Goal: Task Accomplishment & Management: Use online tool/utility

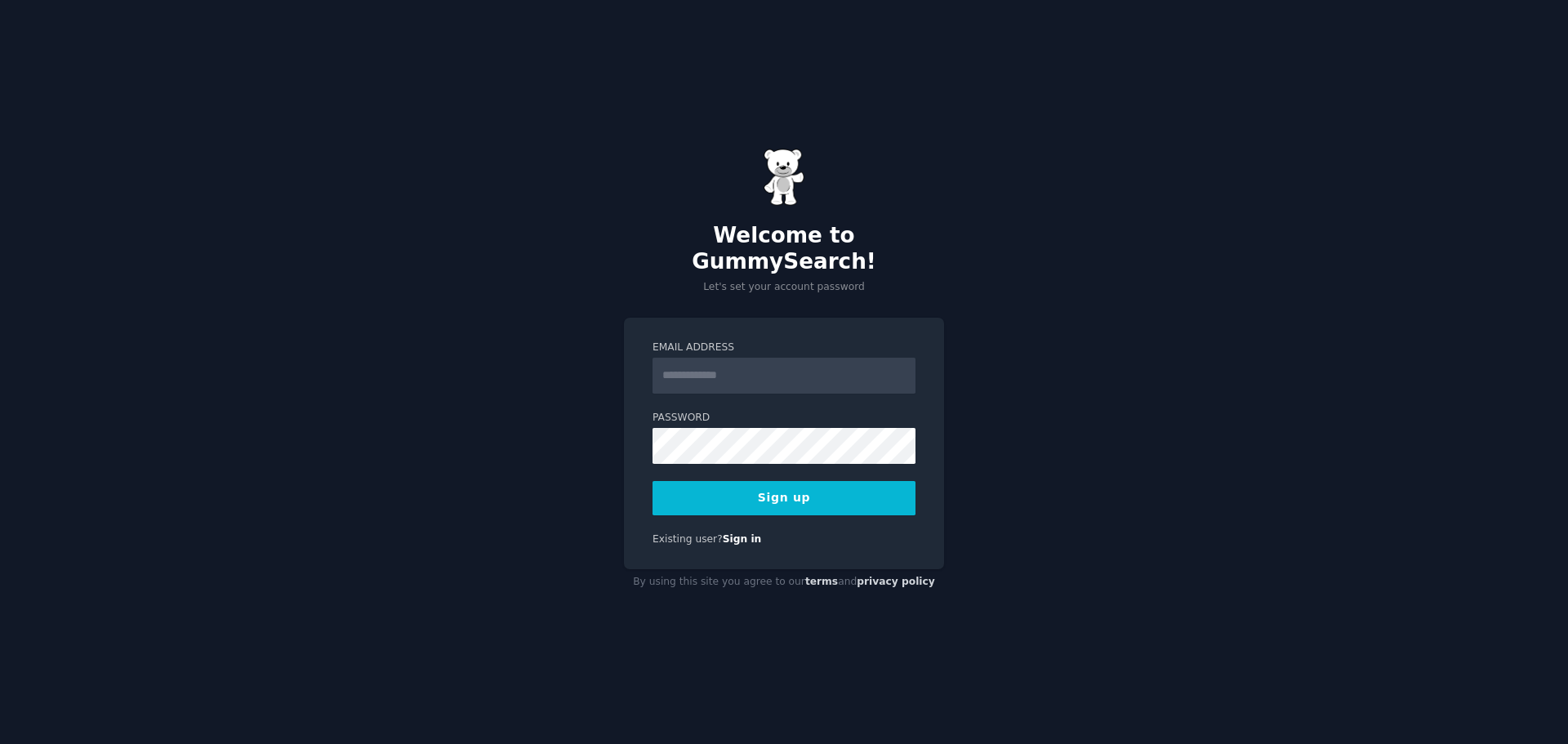
type input "**********"
click at [756, 502] on div "**********" at bounding box center [783, 443] width 320 height 252
click at [765, 491] on button "Sign up" at bounding box center [783, 497] width 263 height 34
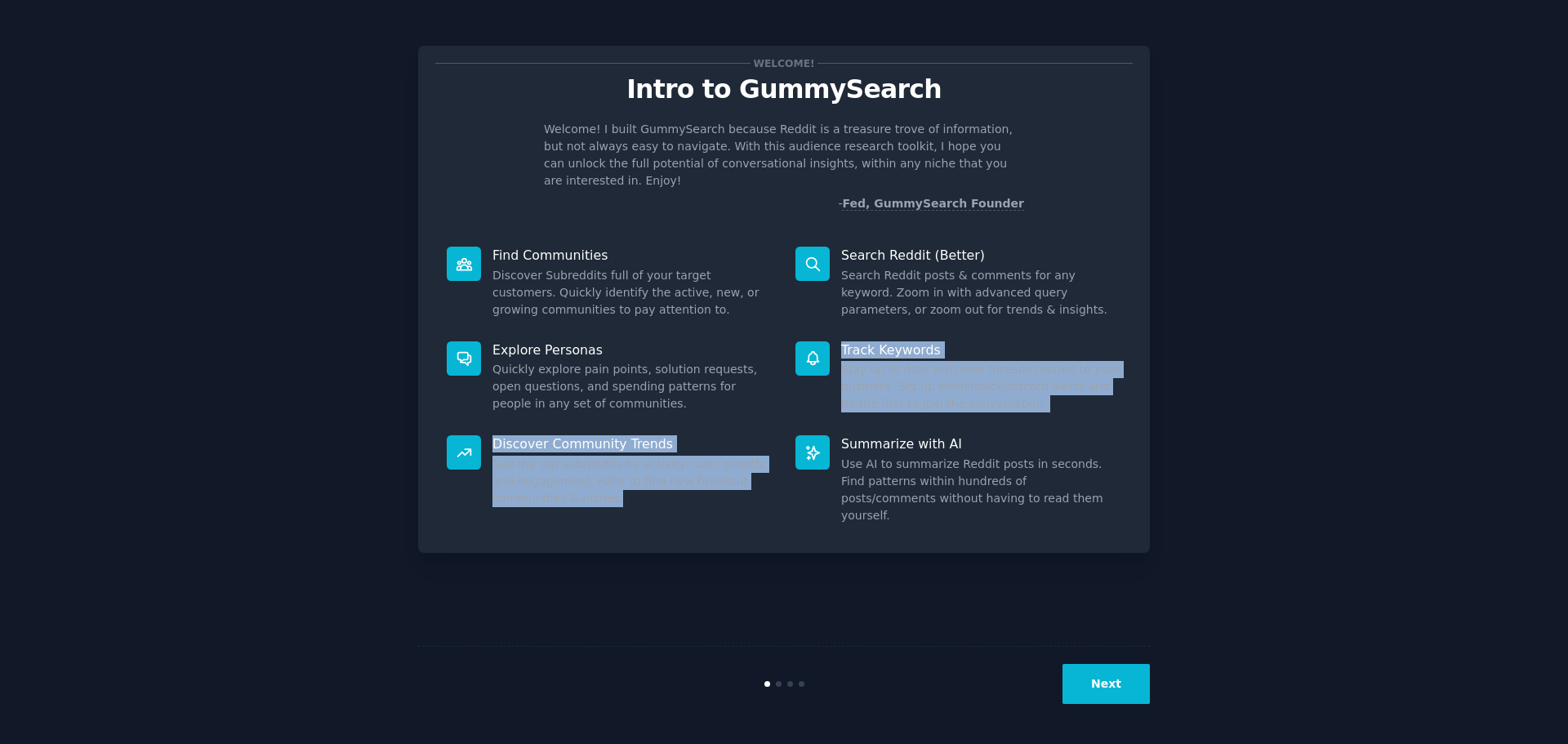
drag, startPoint x: 632, startPoint y: 420, endPoint x: 752, endPoint y: 582, distance: 201.6
click at [717, 554] on div "Welcome! Intro to GummySearch Welcome! I built GummySearch because Reddit is a …" at bounding box center [784, 372] width 731 height 698
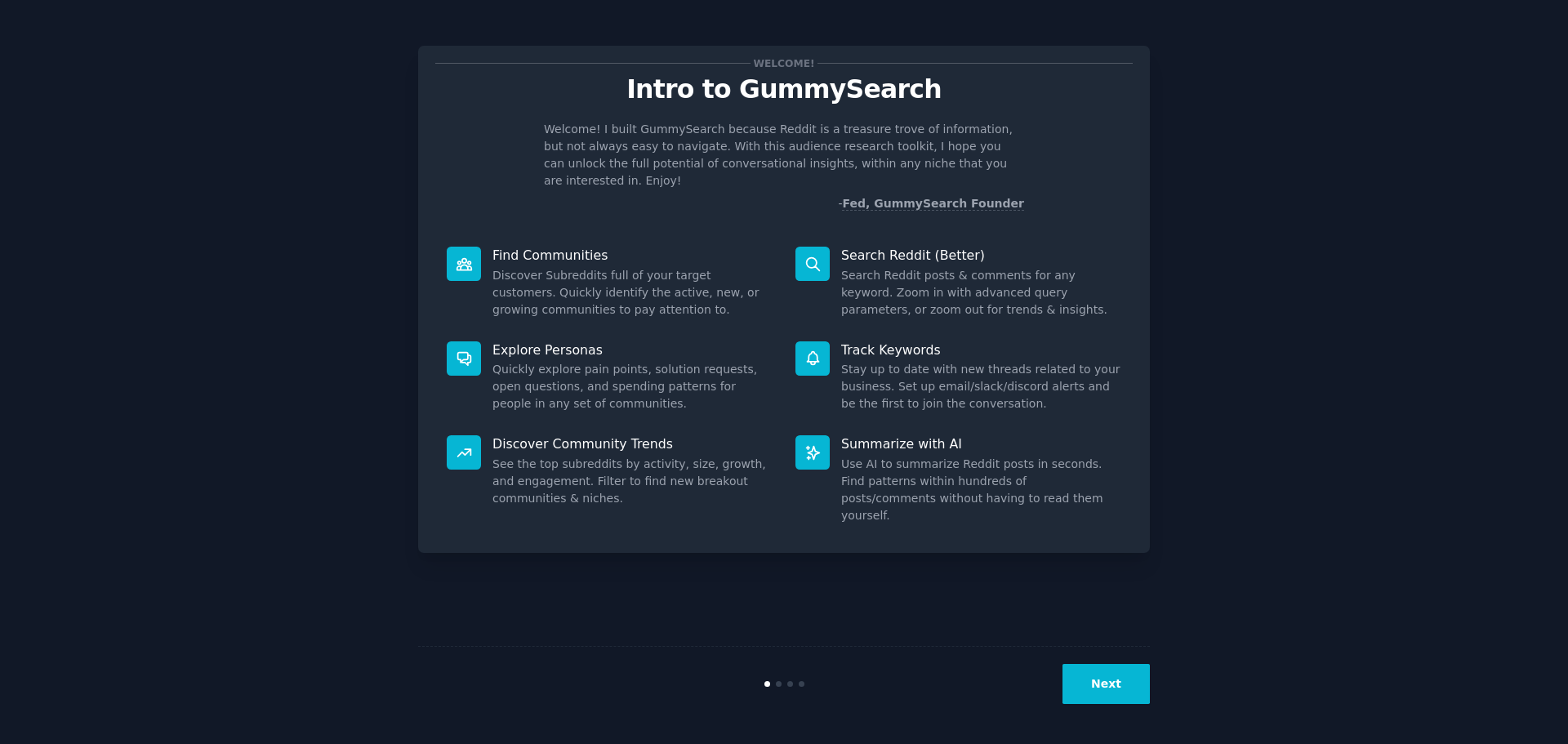
click at [760, 589] on div "Welcome! Intro to GummySearch Welcome! I built GummySearch because Reddit is a …" at bounding box center [784, 372] width 731 height 698
click at [1112, 690] on button "Next" at bounding box center [1106, 683] width 87 height 40
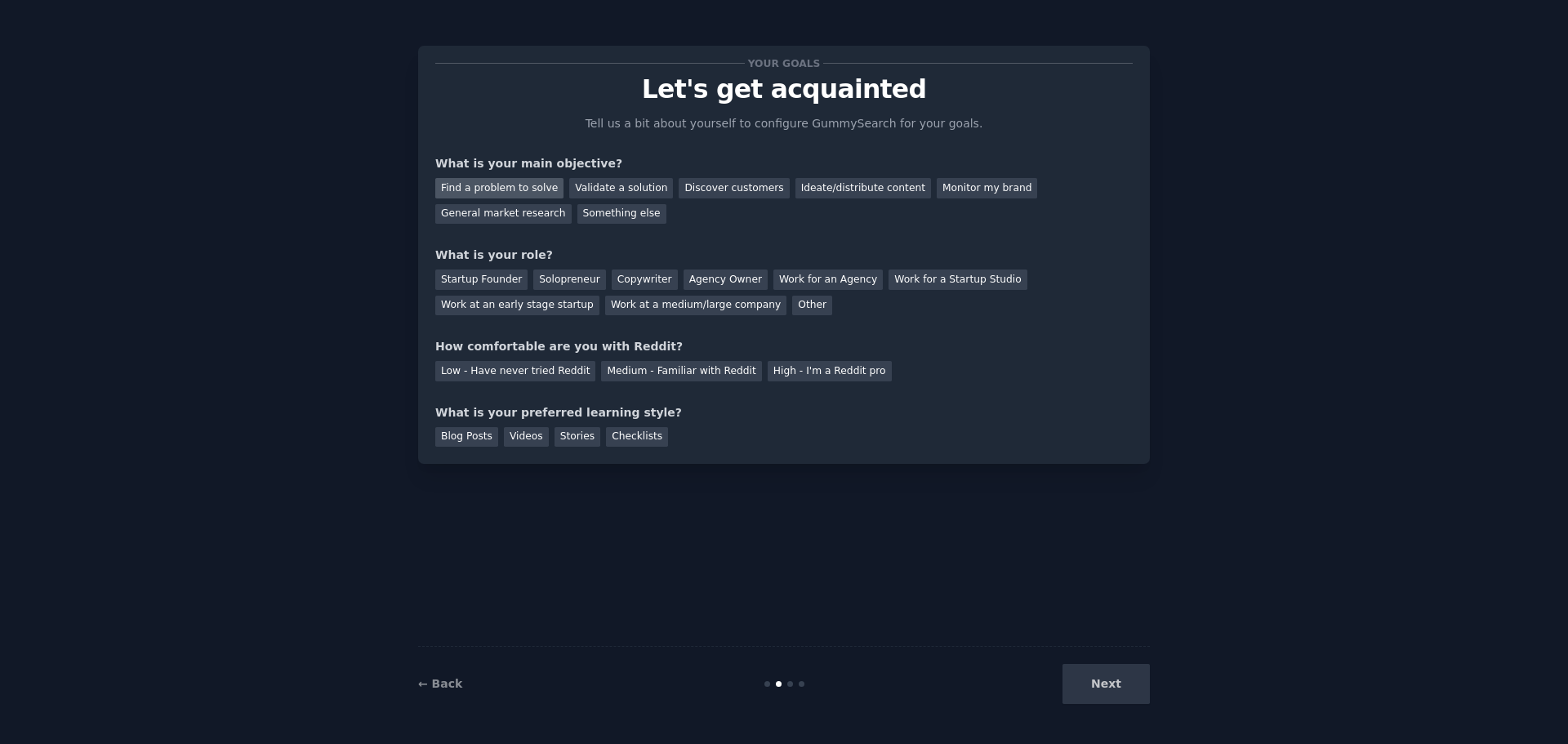
click at [525, 186] on div "Find a problem to solve" at bounding box center [499, 188] width 128 height 20
click at [567, 271] on div "Solopreneur" at bounding box center [569, 279] width 71 height 20
click at [652, 373] on div "Medium - Familiar with Reddit" at bounding box center [681, 371] width 160 height 20
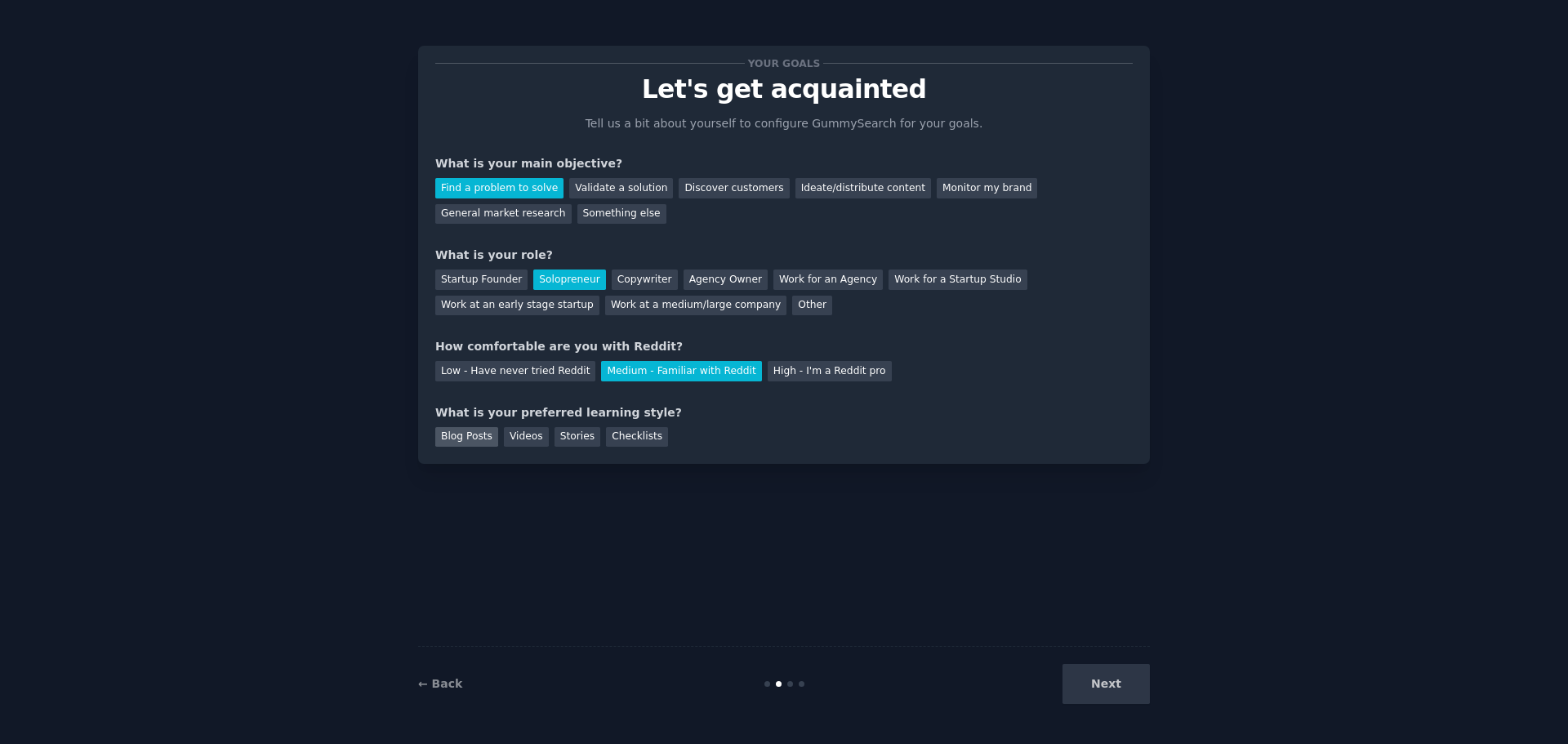
click at [468, 436] on div "Blog Posts" at bounding box center [467, 437] width 63 height 20
click at [517, 432] on div "Videos" at bounding box center [526, 437] width 45 height 20
click at [631, 439] on div "Checklists" at bounding box center [636, 437] width 62 height 20
click at [1086, 696] on button "Next" at bounding box center [1106, 683] width 87 height 40
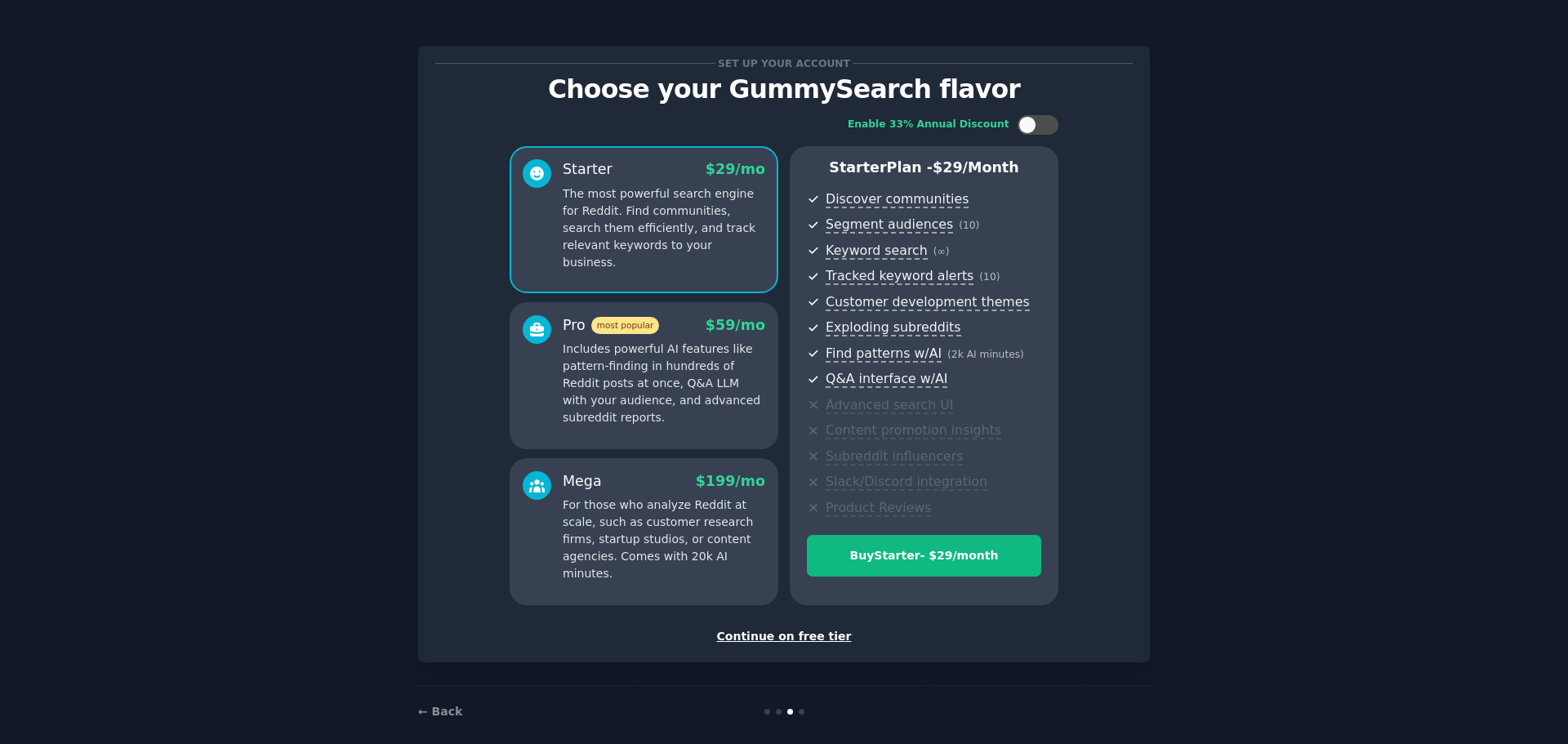
click at [748, 633] on div "Continue on free tier" at bounding box center [783, 636] width 697 height 17
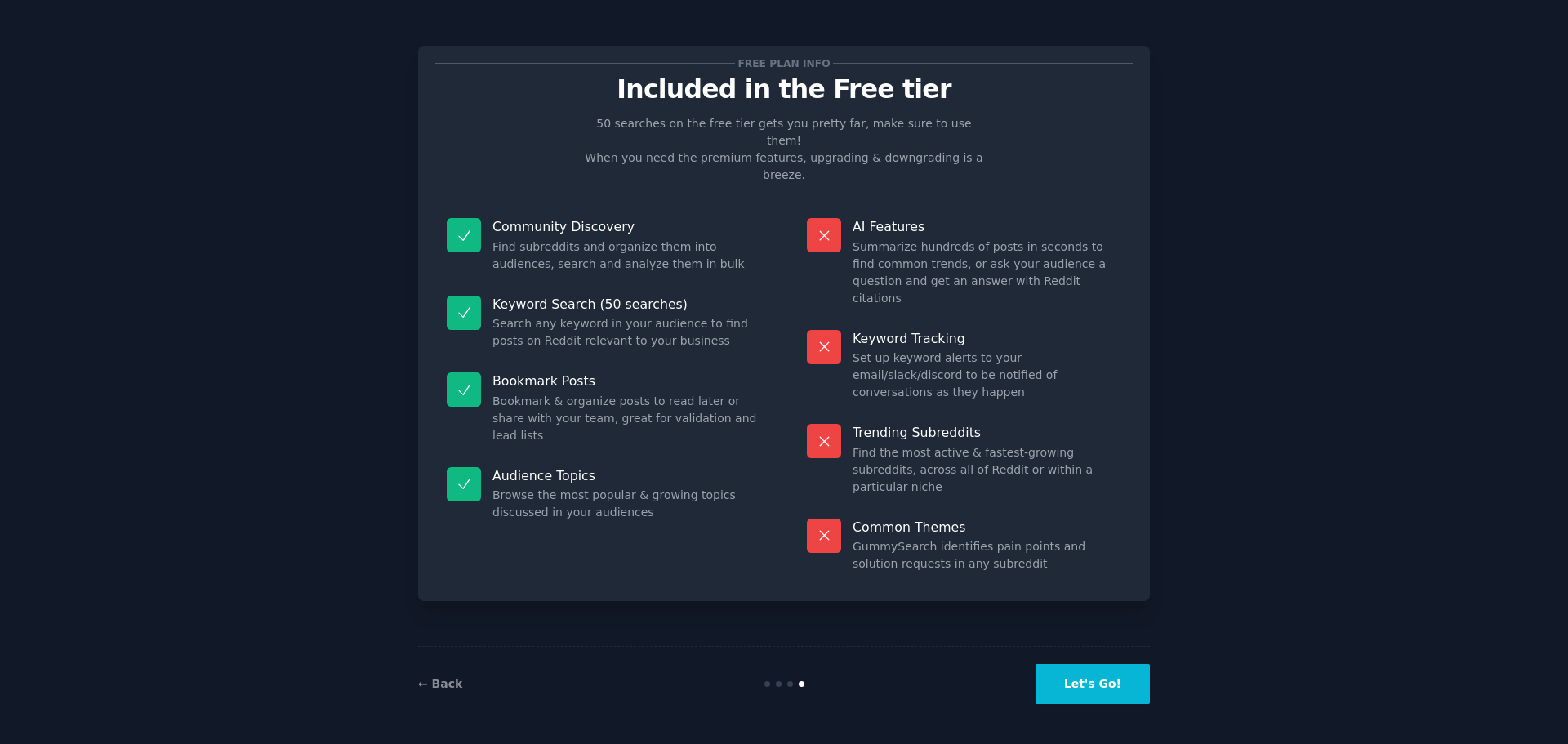
click at [1088, 689] on button "Let's Go!" at bounding box center [1092, 683] width 114 height 40
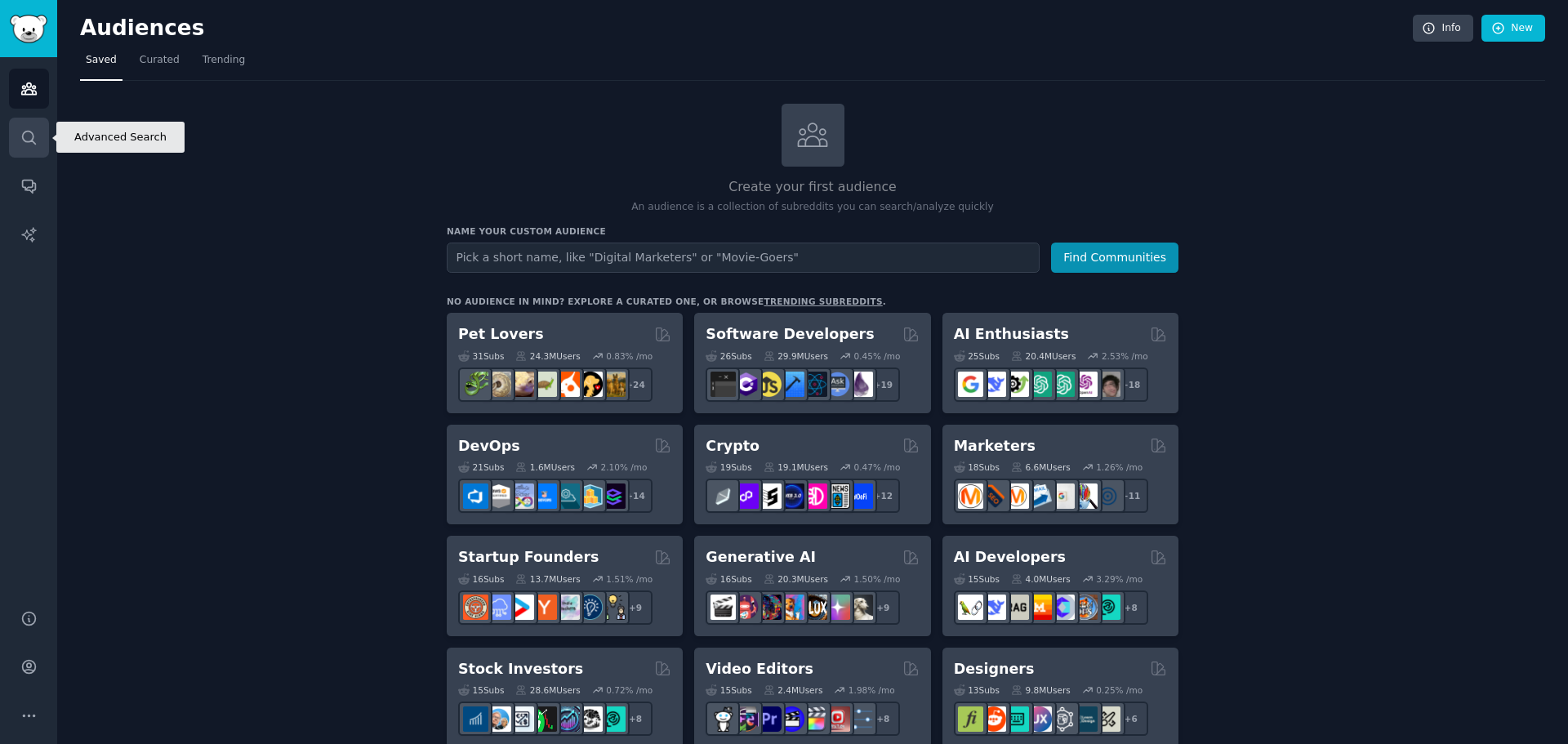
click at [27, 143] on icon "Sidebar" at bounding box center [29, 137] width 17 height 17
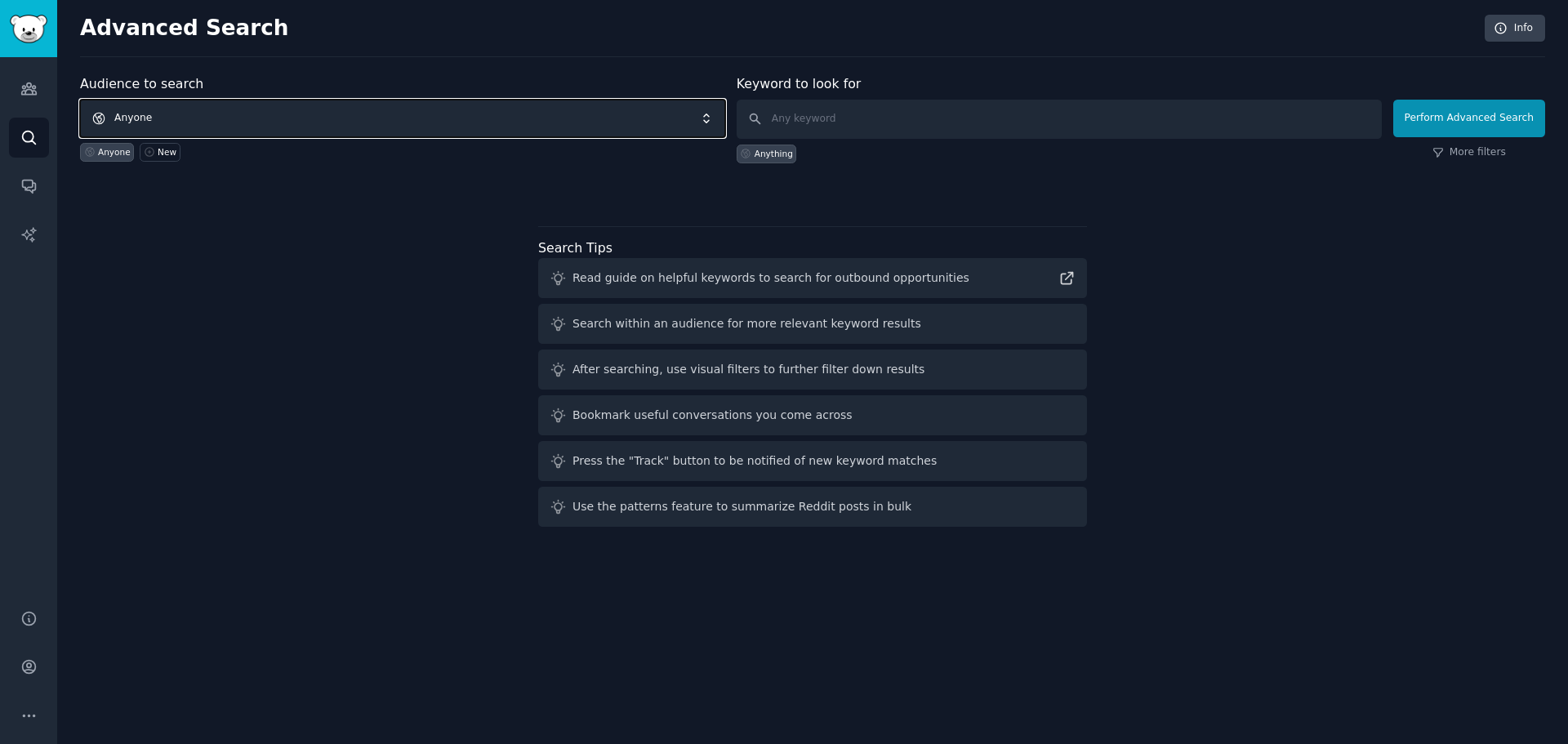
click at [286, 122] on span "Anyone" at bounding box center [402, 118] width 645 height 37
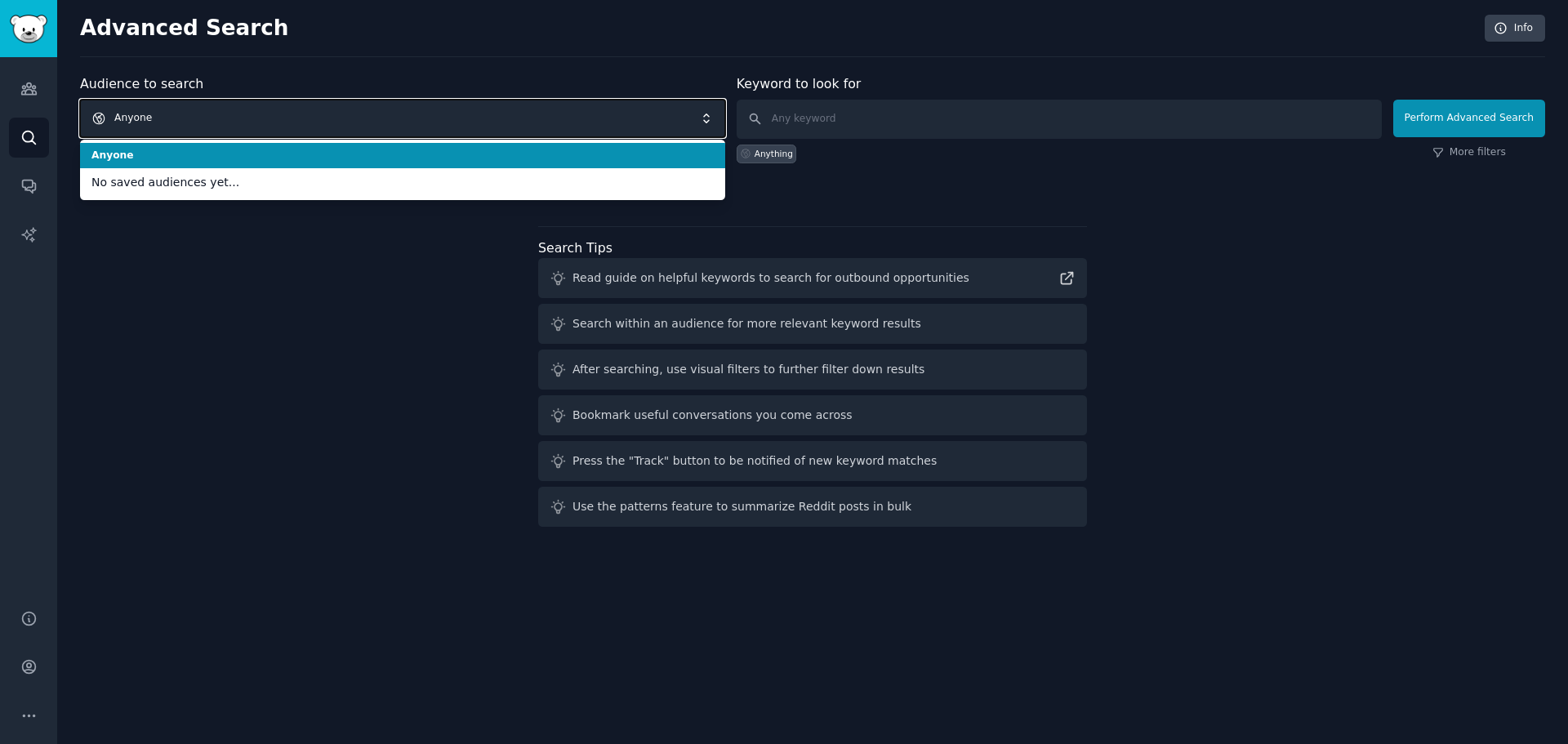
click at [286, 122] on span "Anyone" at bounding box center [402, 118] width 645 height 37
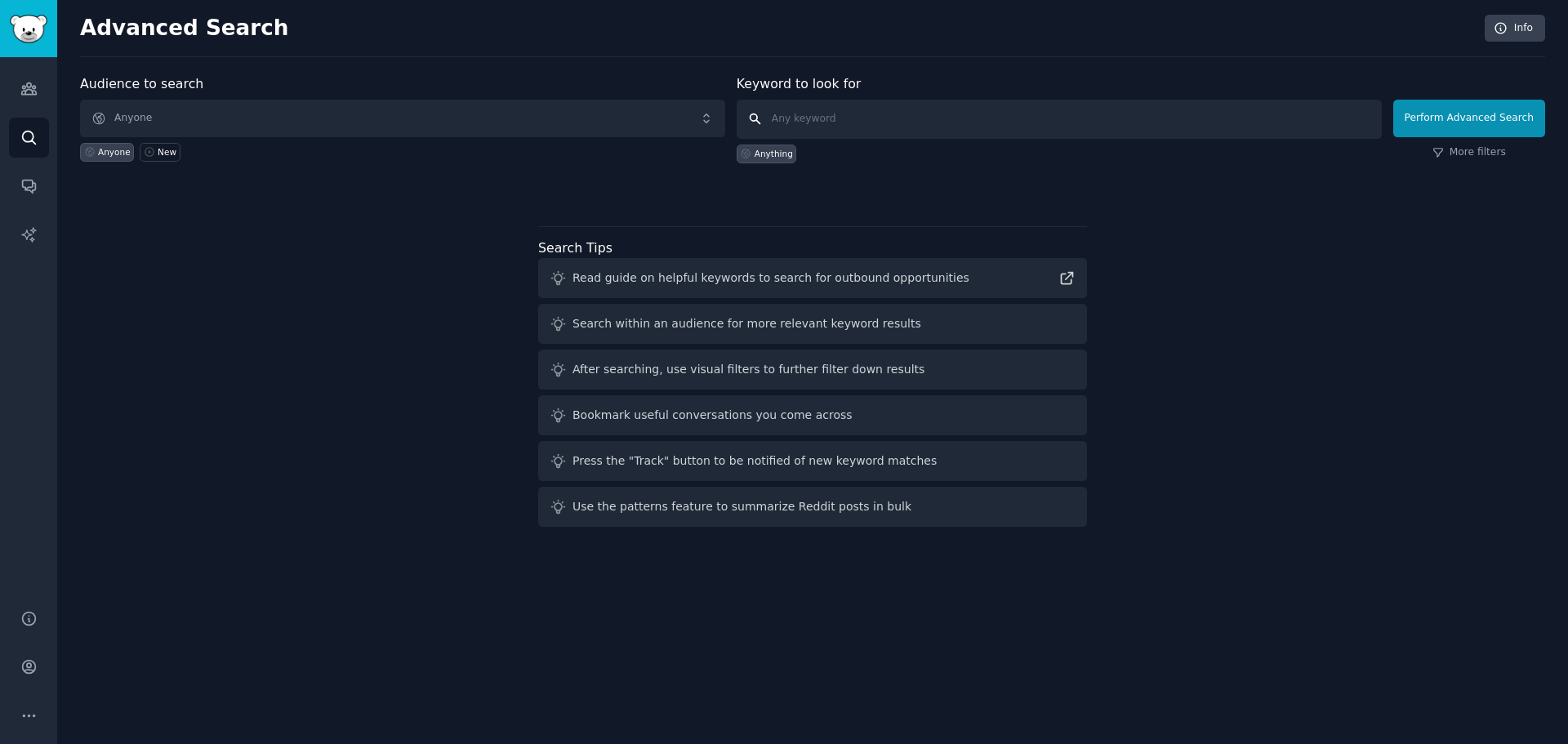
click at [894, 117] on input "text" at bounding box center [1059, 119] width 645 height 39
click at [751, 148] on icon at bounding box center [745, 153] width 11 height 11
click at [769, 160] on div "Anything" at bounding box center [766, 154] width 60 height 19
click at [19, 249] on link "AI Reports" at bounding box center [29, 234] width 40 height 40
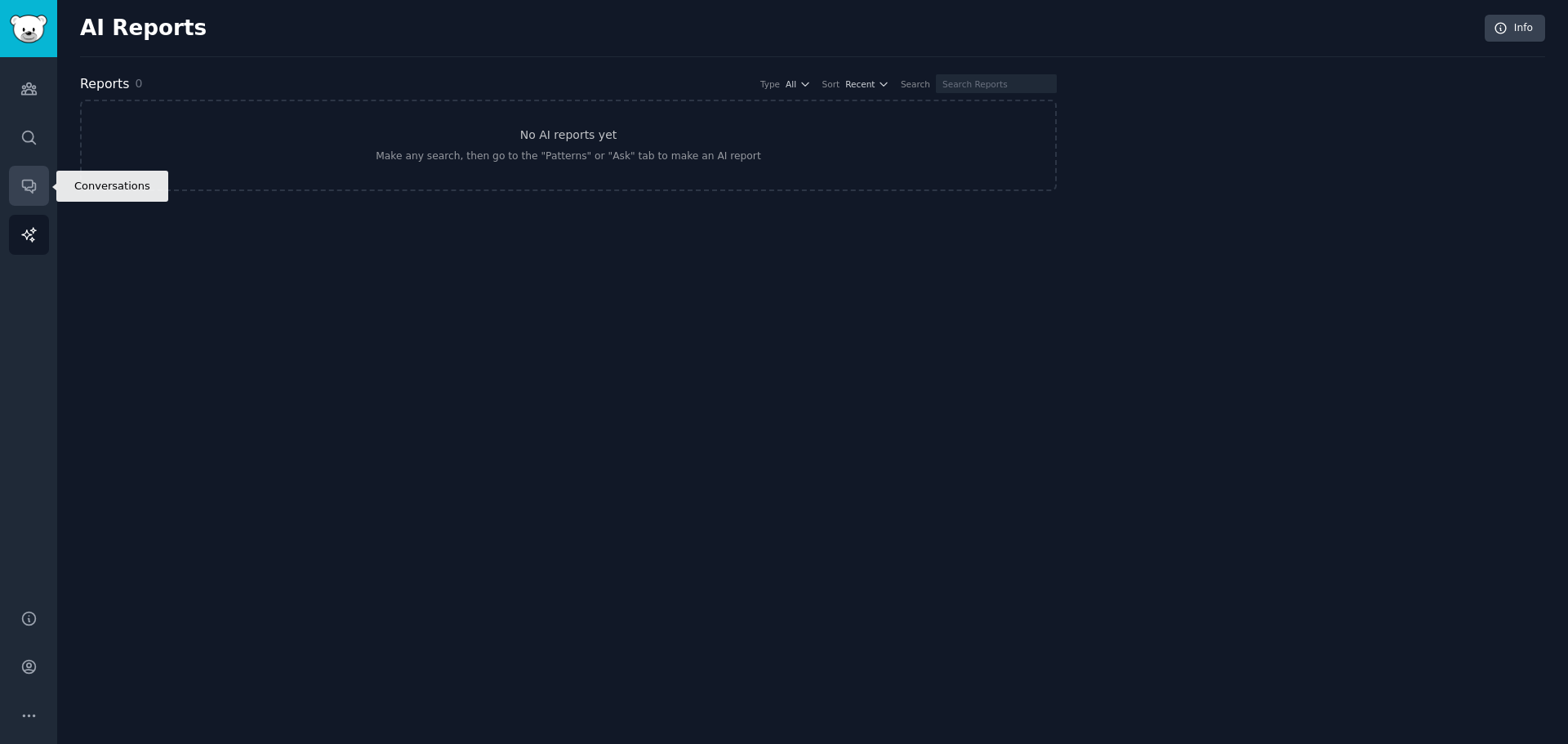
click at [32, 188] on icon "Sidebar" at bounding box center [29, 186] width 17 height 17
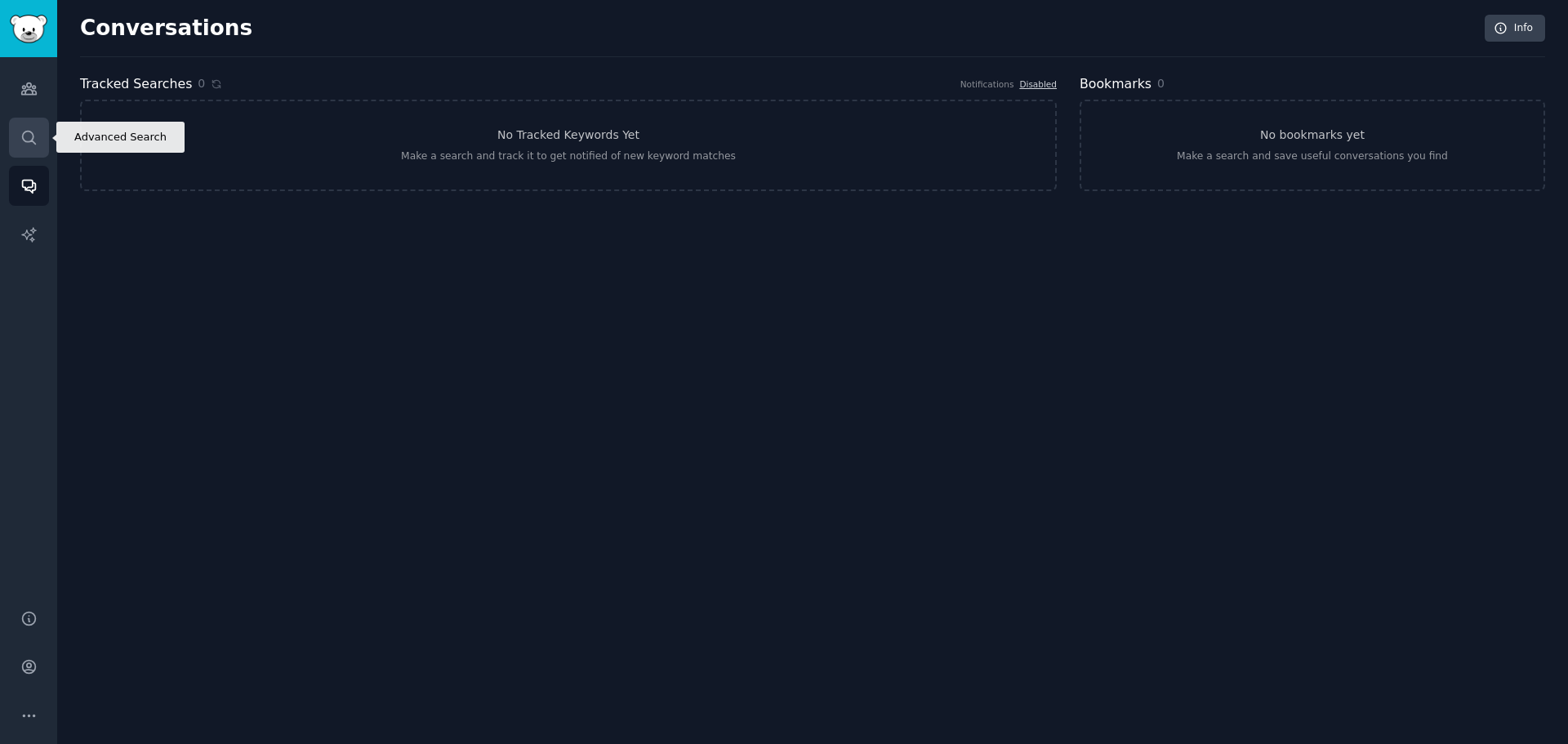
click at [23, 145] on icon "Sidebar" at bounding box center [29, 137] width 17 height 17
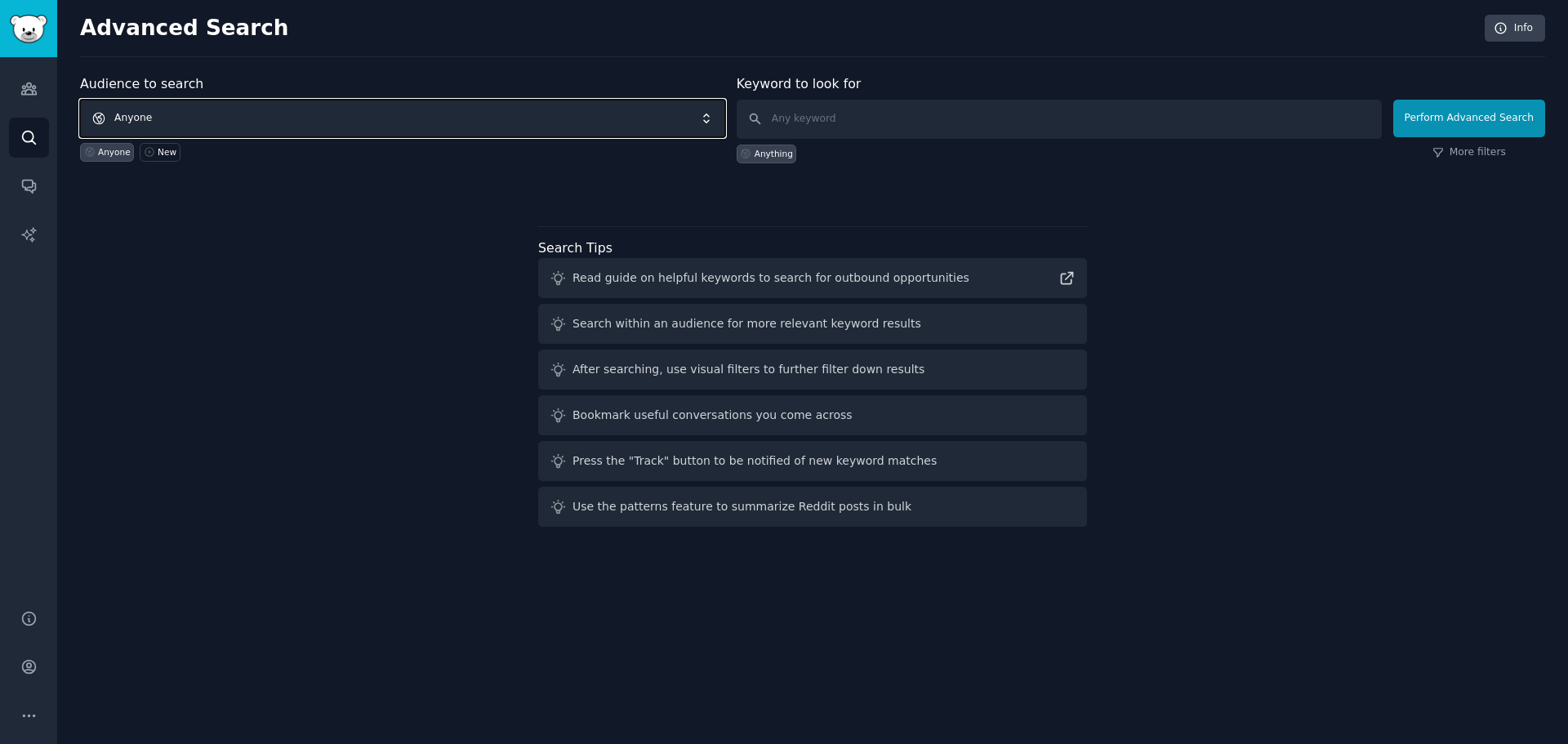
click at [296, 124] on span "Anyone" at bounding box center [402, 118] width 645 height 37
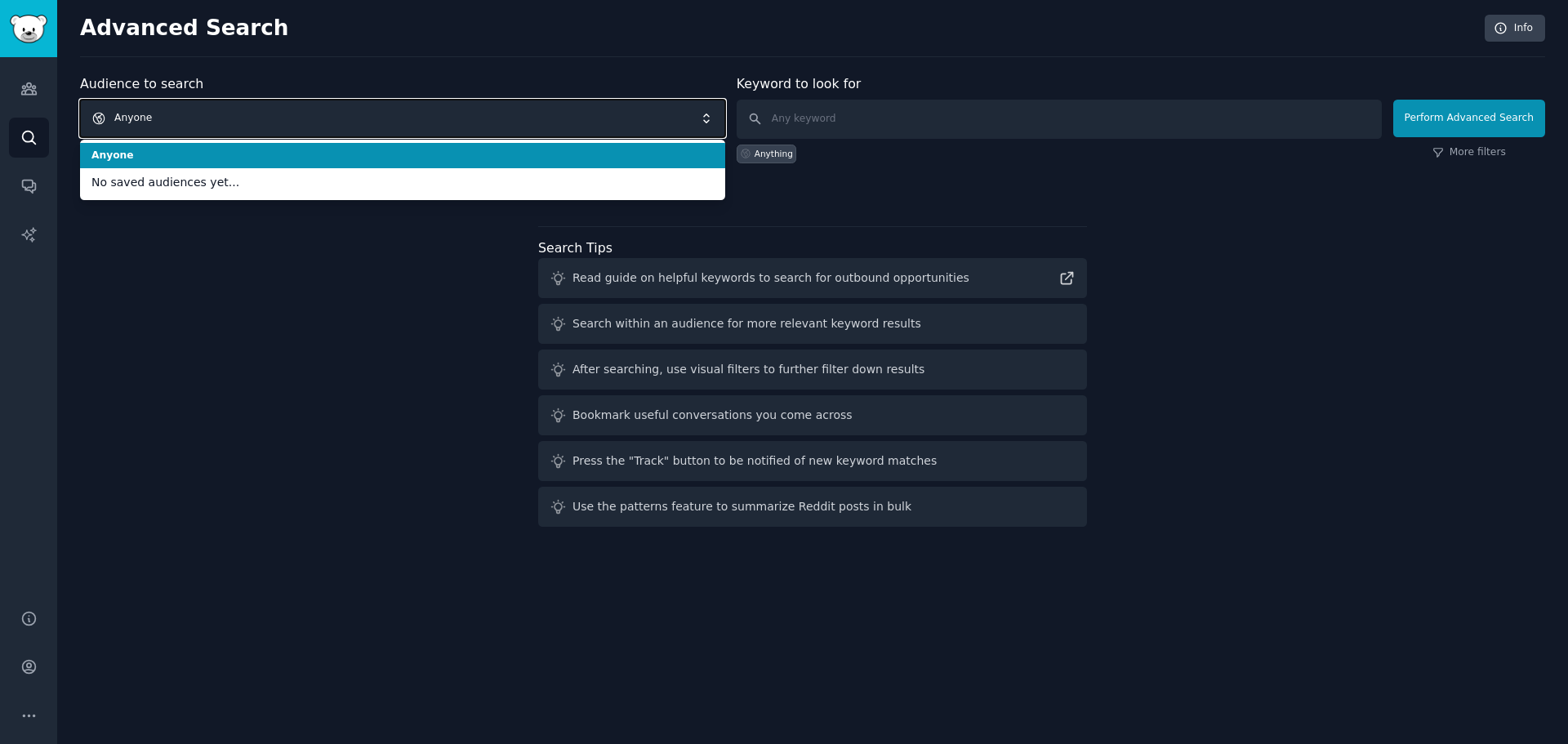
drag, startPoint x: 296, startPoint y: 120, endPoint x: 440, endPoint y: 95, distance: 146.2
click at [297, 120] on span "Anyone" at bounding box center [402, 118] width 645 height 37
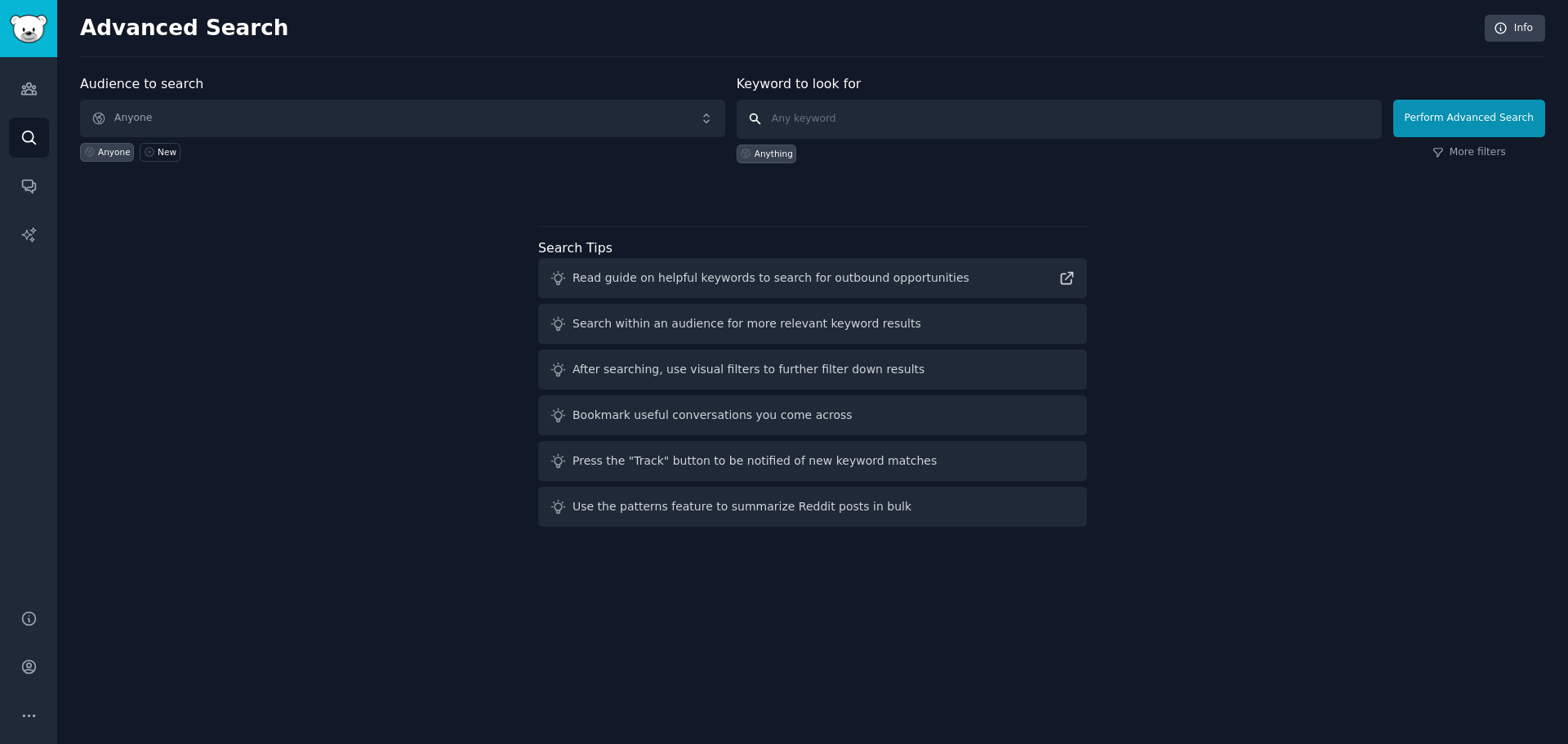
click at [856, 126] on input "text" at bounding box center [1059, 119] width 645 height 39
type input "spam calls"
click at [1527, 147] on div "More filters" at bounding box center [1469, 153] width 152 height 15
click at [1527, 139] on div "Perform Advanced Search More filters" at bounding box center [1469, 122] width 152 height 81
click at [1527, 132] on button "Perform Advanced Search" at bounding box center [1469, 118] width 152 height 37
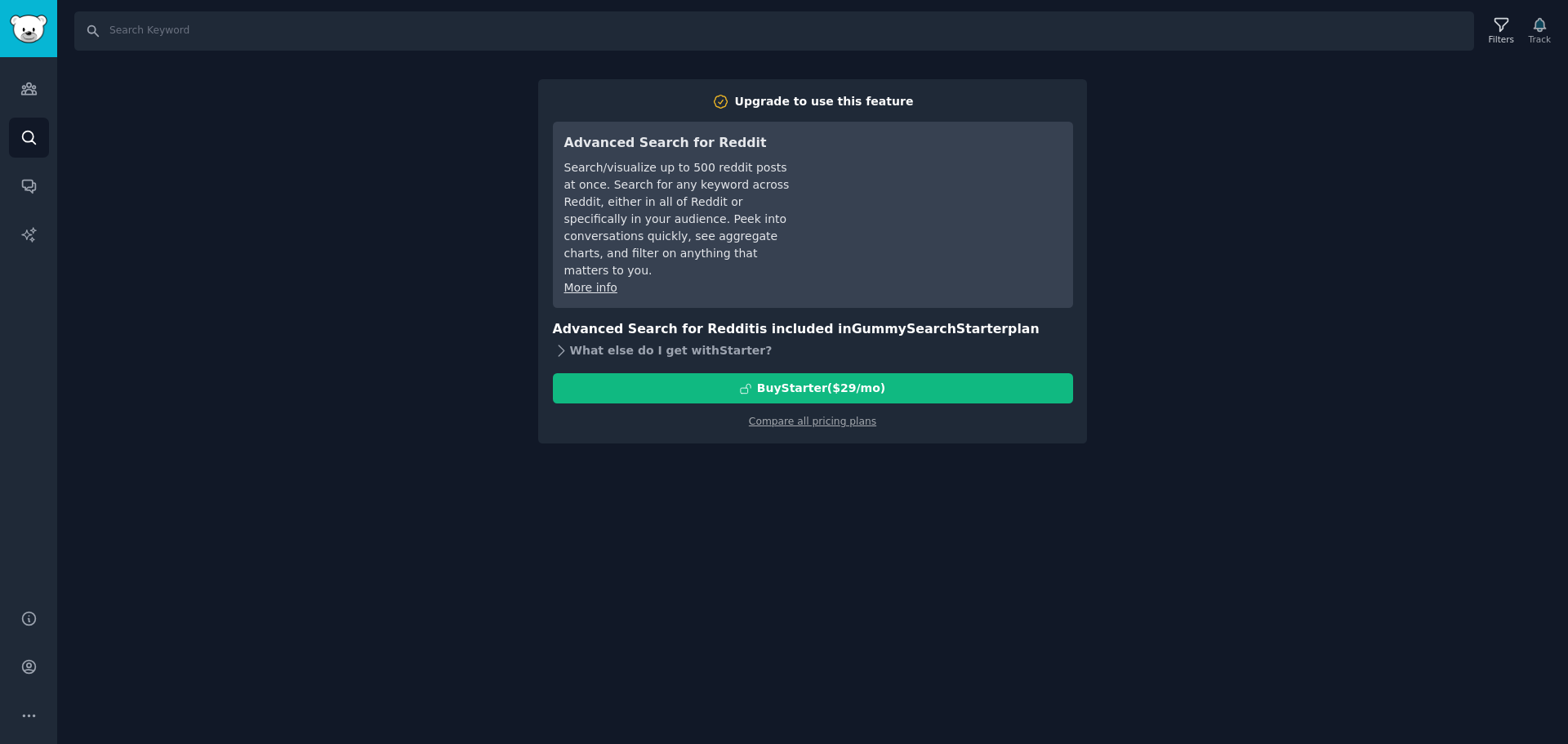
click at [658, 339] on div "What else do I get with Starter ?" at bounding box center [813, 350] width 521 height 23
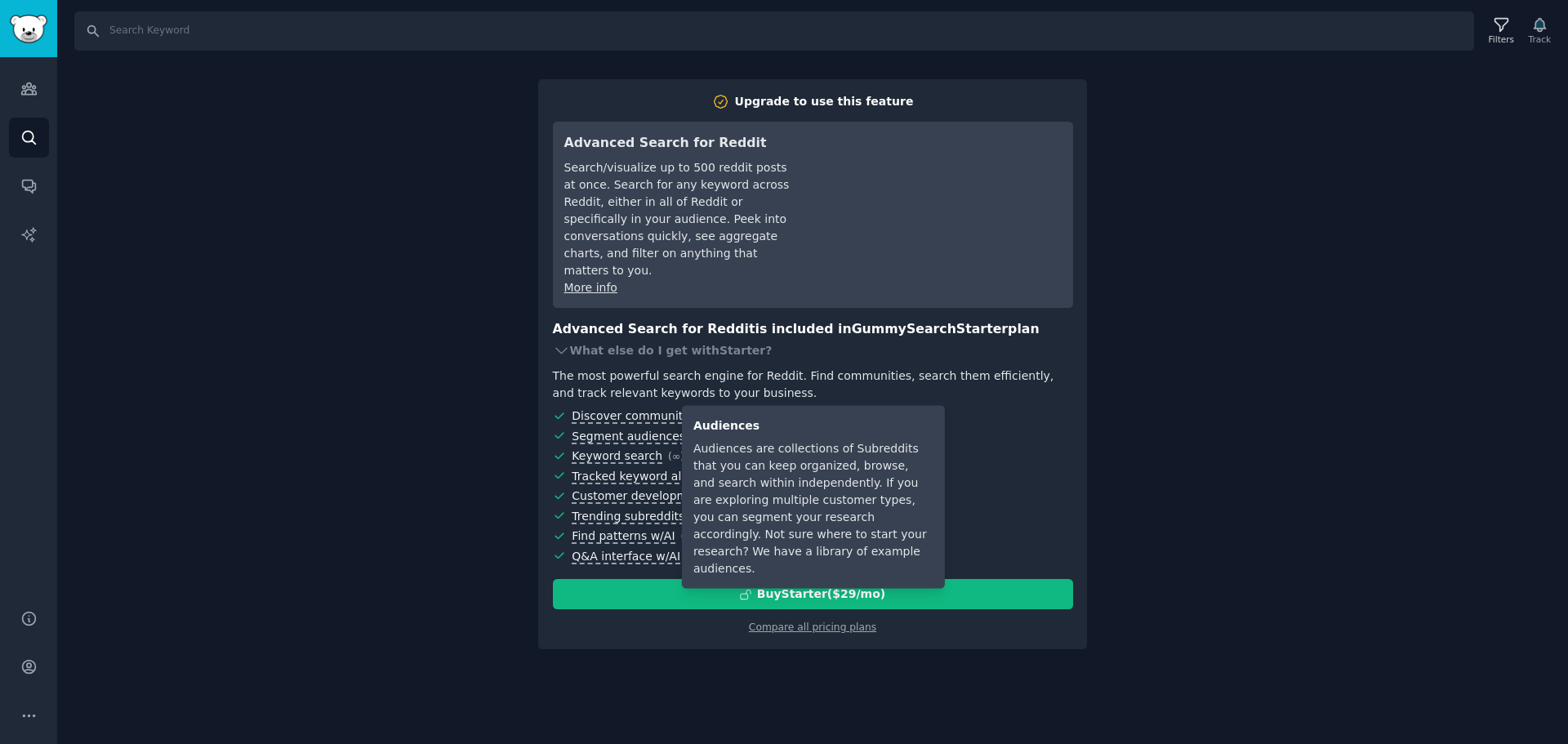
click at [604, 430] on span "Segment audiences" at bounding box center [628, 437] width 113 height 15
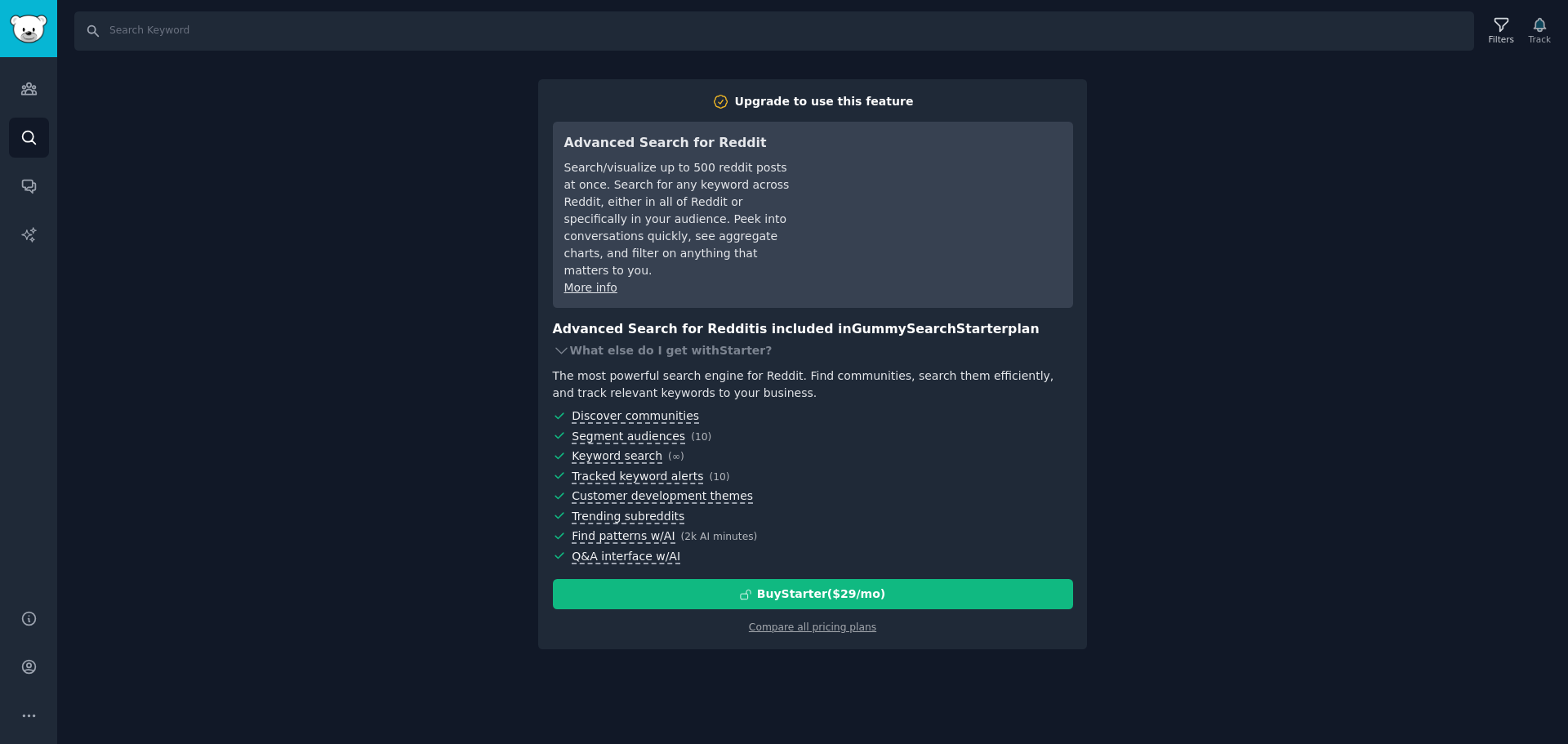
click at [1539, 490] on div "Search Filters Track Upgrade to use this feature Advanced Search for Reddit Sea…" at bounding box center [813, 372] width 1510 height 744
drag, startPoint x: 1448, startPoint y: 200, endPoint x: 1444, endPoint y: 109, distance: 91.1
click at [1448, 199] on div "Search Filters Track Upgrade to use this feature Advanced Search for Reddit Sea…" at bounding box center [813, 372] width 1510 height 744
